Goal: Find specific page/section: Find specific page/section

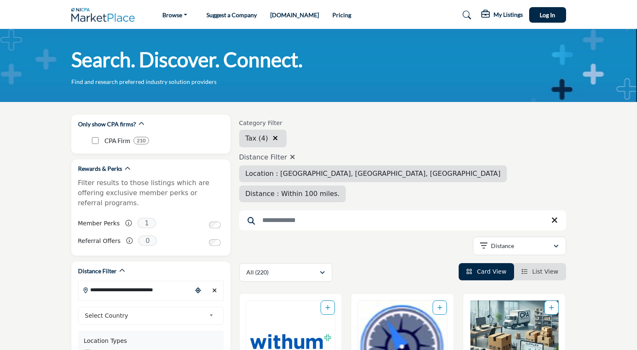
scroll to position [388, 0]
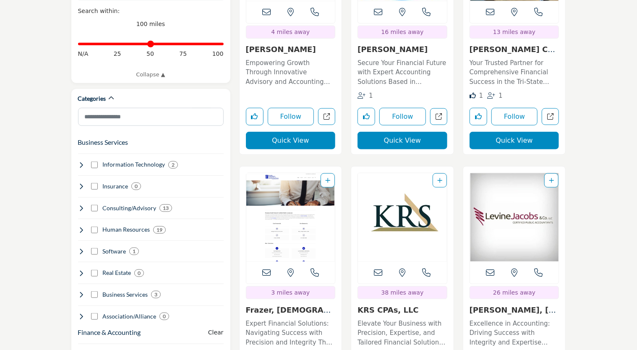
click at [412, 241] on img "Open Listing in new tab" at bounding box center [402, 217] width 89 height 88
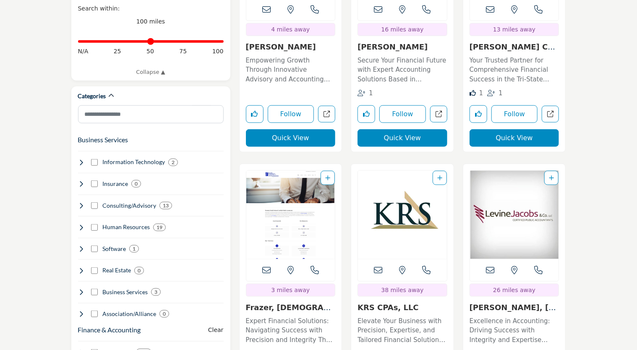
scroll to position [472, 0]
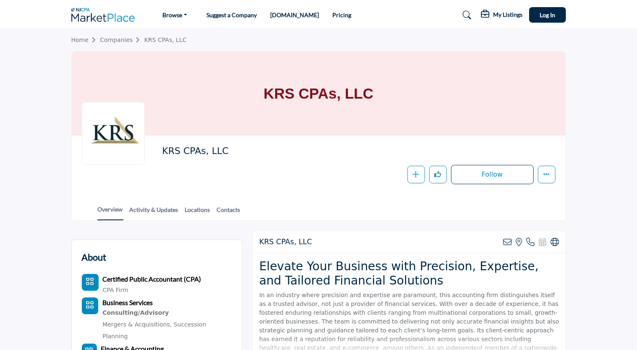
drag, startPoint x: 263, startPoint y: 90, endPoint x: 400, endPoint y: 90, distance: 136.9
click at [400, 90] on div "KRS CPAs, LLC" at bounding box center [319, 94] width 494 height 84
copy h1 "KRS CPAs, LLC"
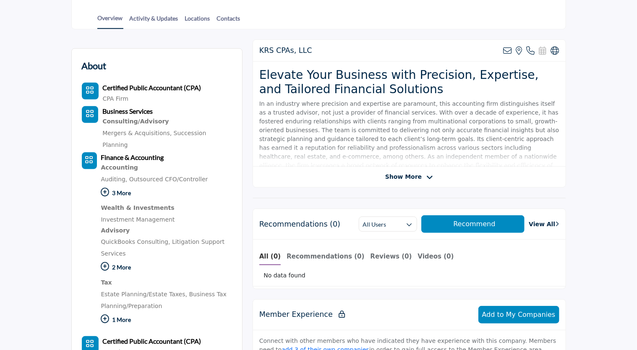
scroll to position [210, 0]
